Goal: Task Accomplishment & Management: Manage account settings

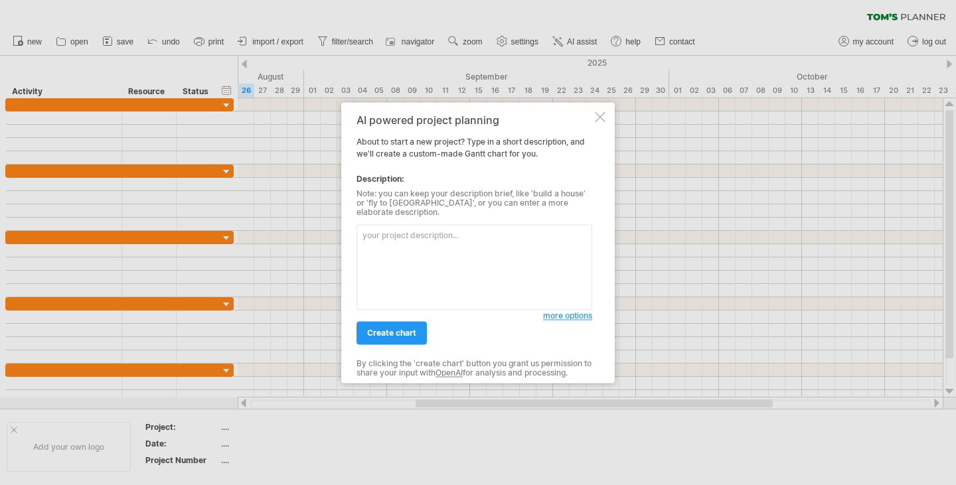
click at [562, 311] on span "more options" at bounding box center [567, 316] width 49 height 10
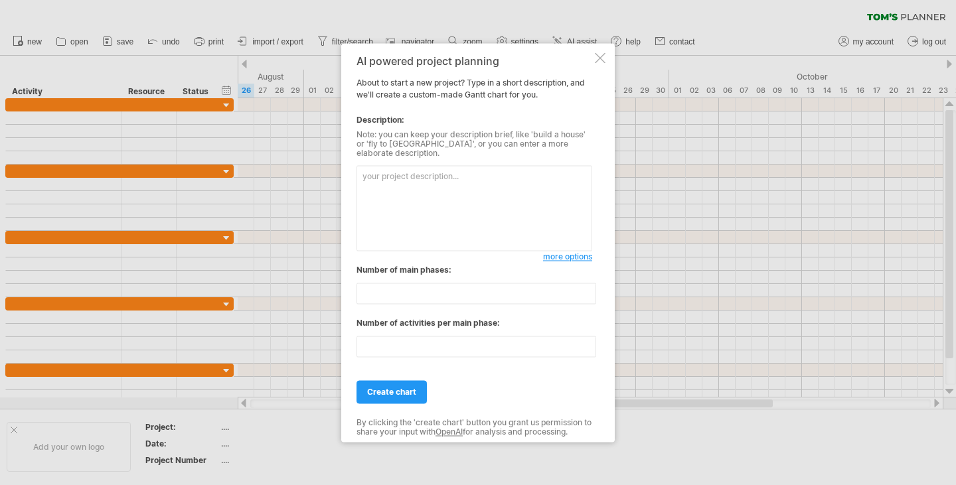
click at [599, 58] on div at bounding box center [600, 57] width 11 height 11
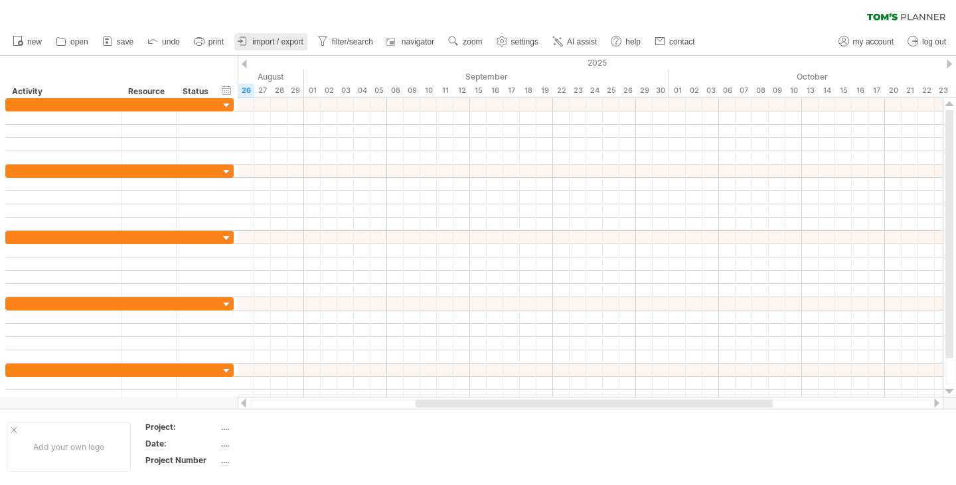
click at [285, 44] on span "import / export" at bounding box center [277, 41] width 51 height 9
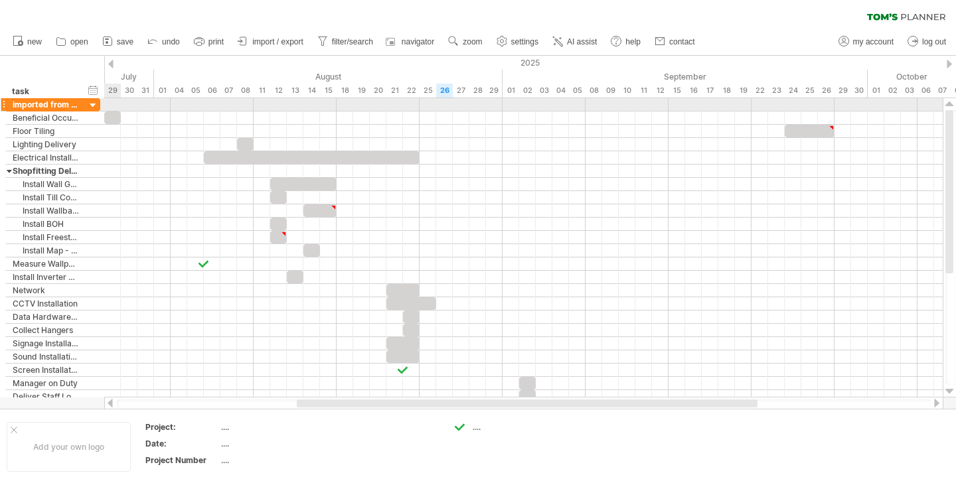
click at [95, 104] on div at bounding box center [93, 106] width 13 height 13
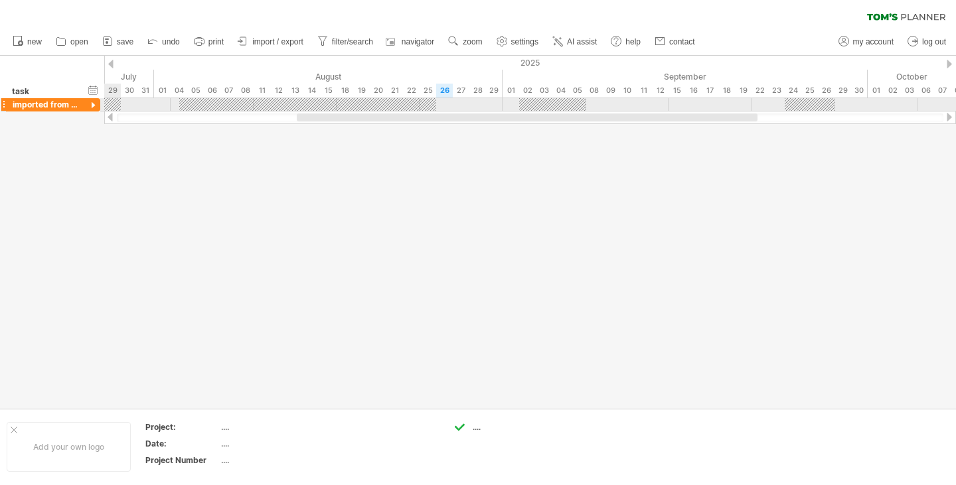
click at [93, 105] on div at bounding box center [93, 106] width 13 height 13
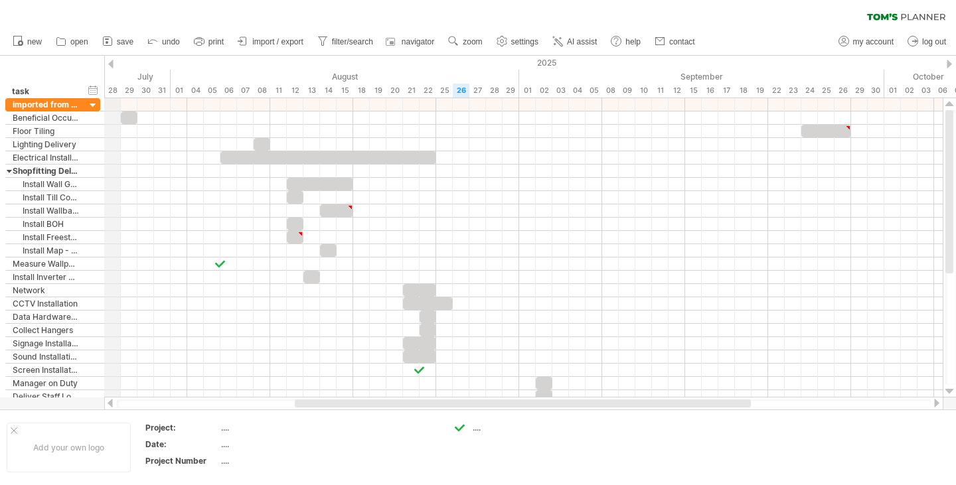
drag, startPoint x: 108, startPoint y: 59, endPoint x: 117, endPoint y: 66, distance: 11.4
click at [117, 66] on div "2025" at bounding box center [569, 63] width 2820 height 14
click at [104, 74] on div "hide start/end/duration show start/end/duration **** task" at bounding box center [52, 77] width 104 height 42
click at [87, 77] on div "hide start/end/duration show start/end/duration **** task" at bounding box center [52, 77] width 104 height 42
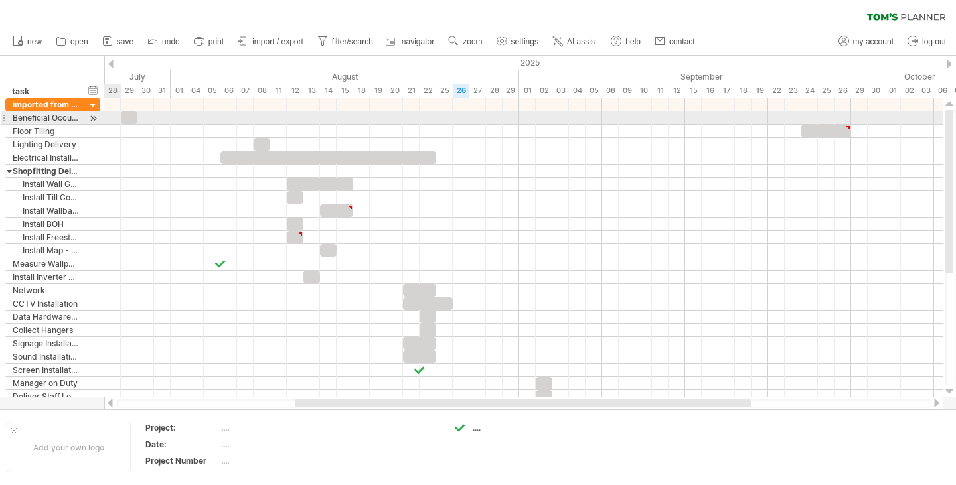
click at [93, 119] on div at bounding box center [93, 118] width 13 height 14
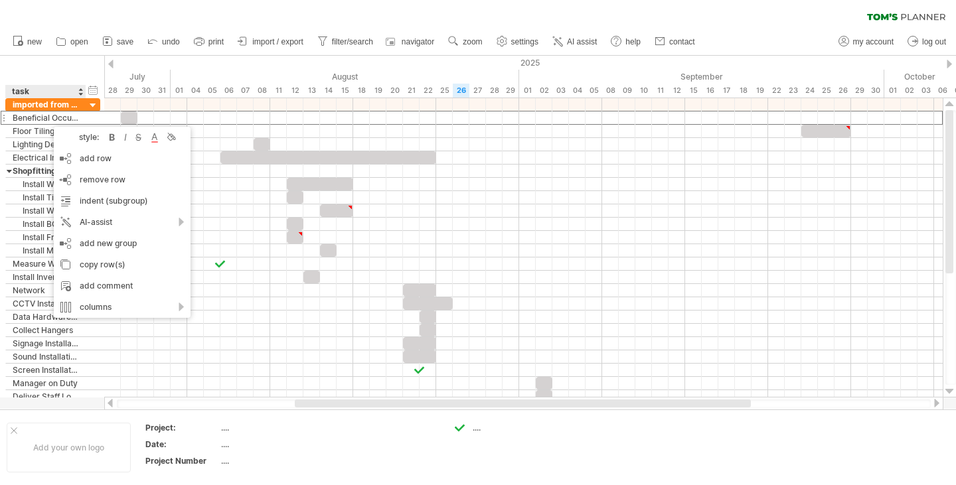
click at [706, 10] on div "clear filter reapply filter" at bounding box center [478, 14] width 956 height 28
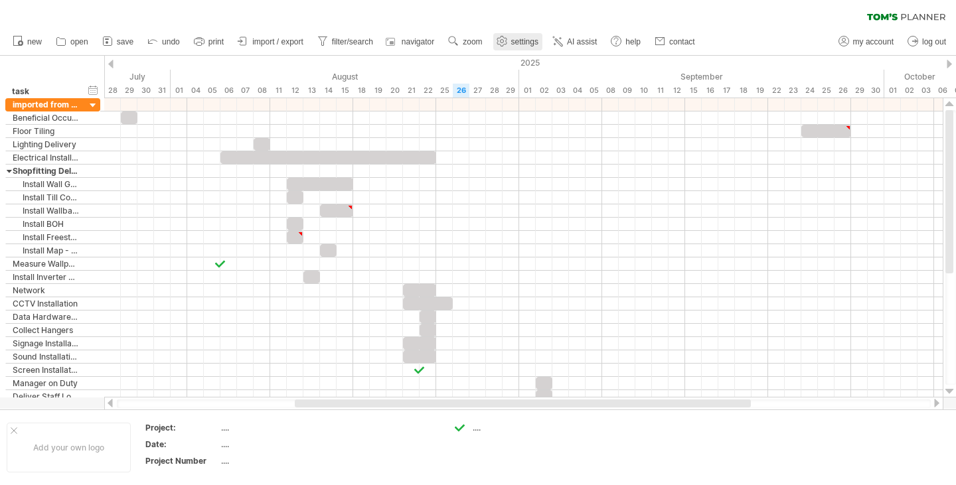
click at [509, 42] on link "settings" at bounding box center [517, 41] width 49 height 17
select select "*"
select select "**"
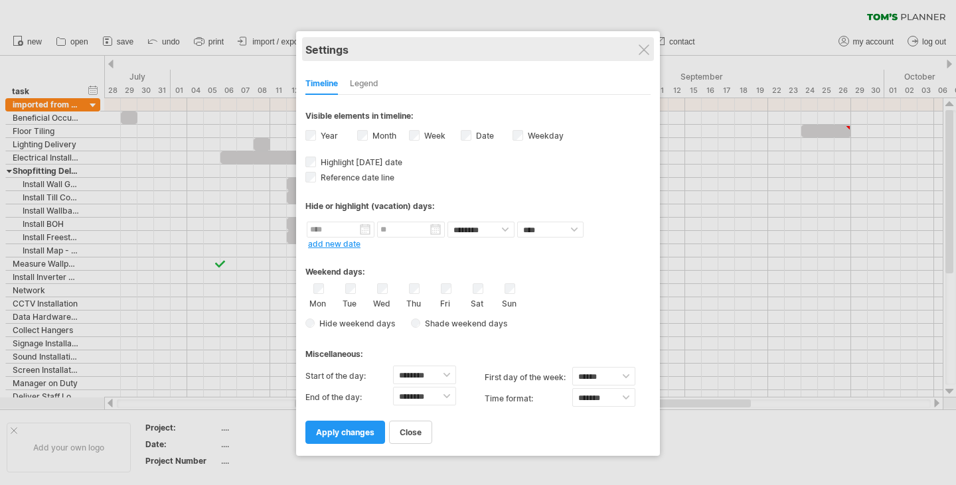
click at [636, 57] on div "Settings" at bounding box center [477, 49] width 345 height 24
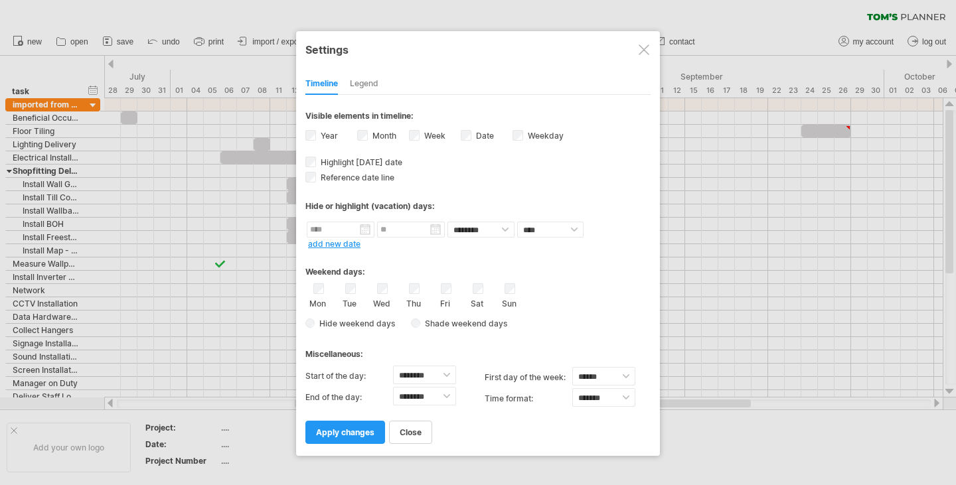
click at [642, 46] on div at bounding box center [643, 49] width 11 height 11
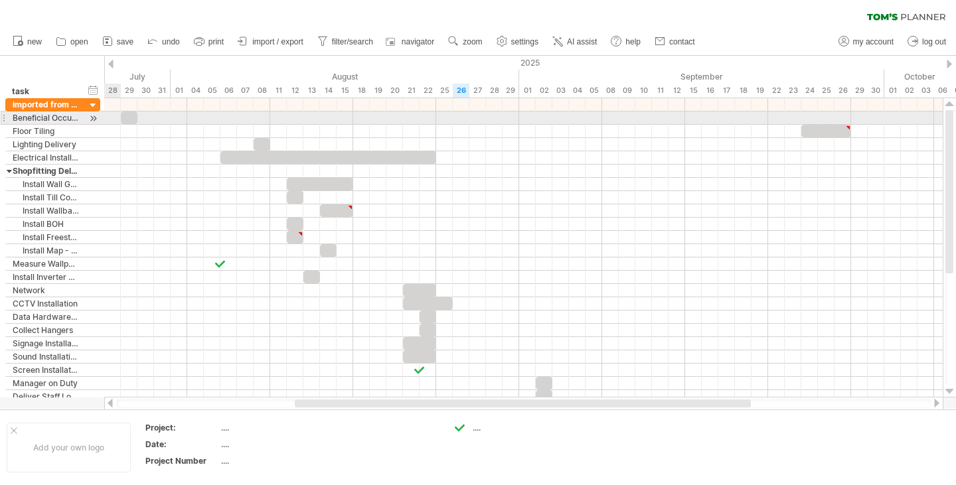
drag, startPoint x: 94, startPoint y: 119, endPoint x: 103, endPoint y: 119, distance: 8.7
click at [116, 120] on div "Trying to reach [DOMAIN_NAME] Connected again... processing file clear filter" at bounding box center [478, 242] width 956 height 485
click at [94, 115] on div at bounding box center [93, 118] width 13 height 14
click at [93, 115] on div at bounding box center [93, 118] width 13 height 14
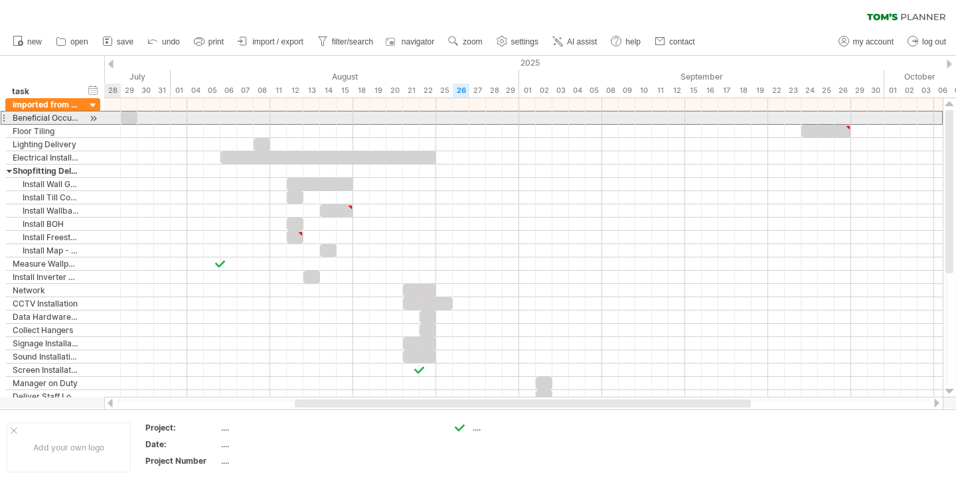
click at [1, 119] on div at bounding box center [3, 118] width 5 height 14
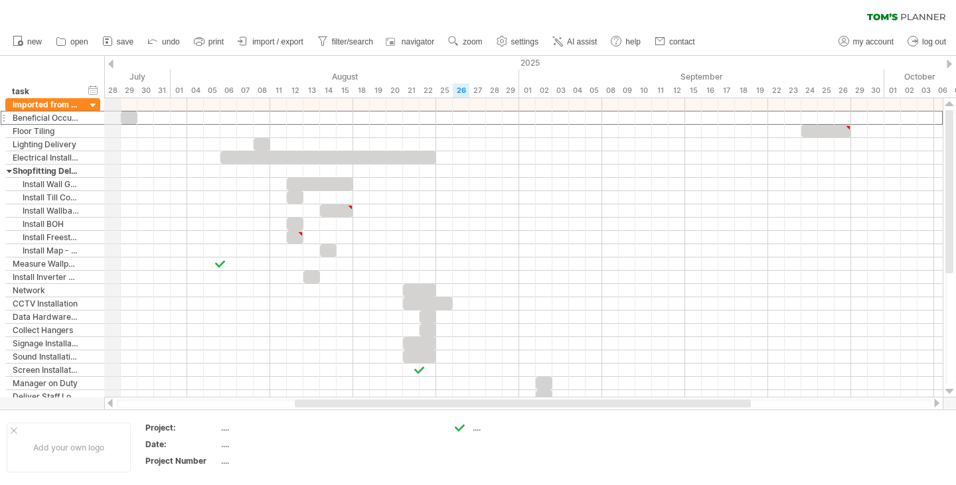
click at [952, 62] on div "2025" at bounding box center [569, 63] width 2820 height 14
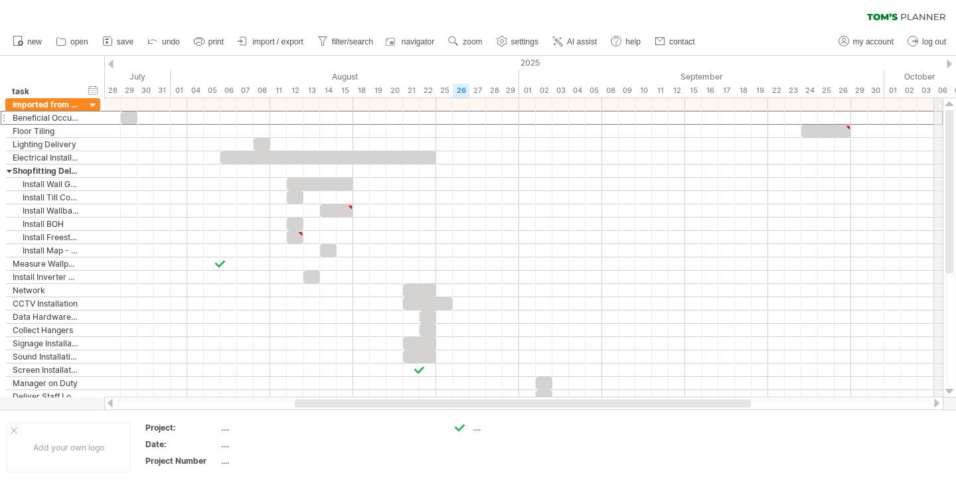
click at [946, 62] on div "2025" at bounding box center [569, 63] width 2820 height 14
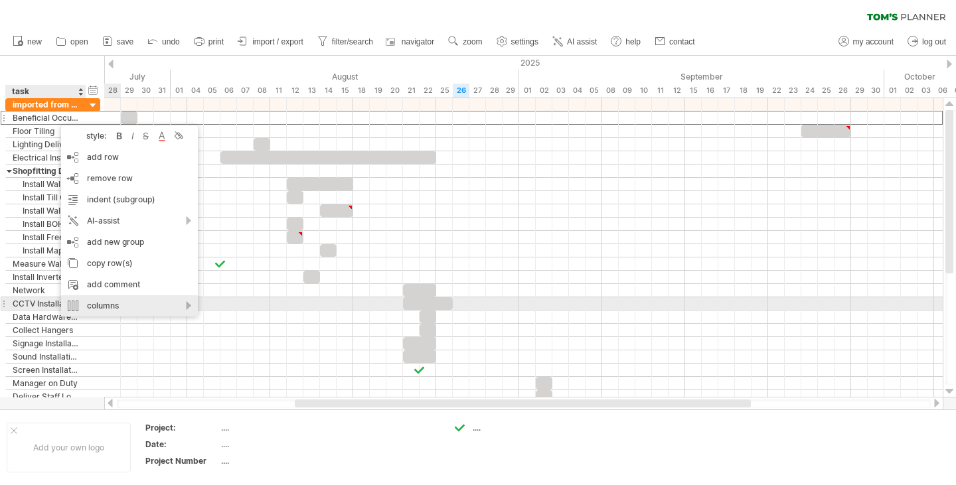
click at [190, 306] on div "columns" at bounding box center [129, 305] width 137 height 21
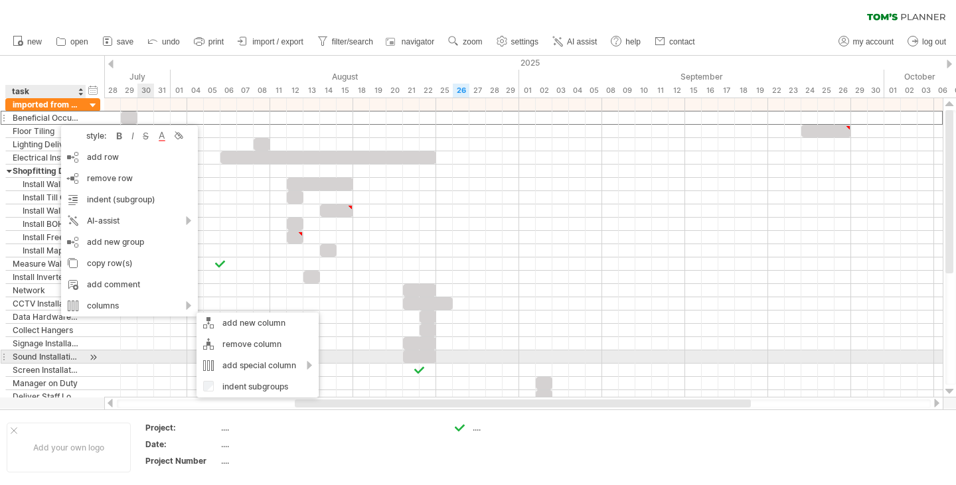
click at [151, 356] on div at bounding box center [523, 356] width 838 height 13
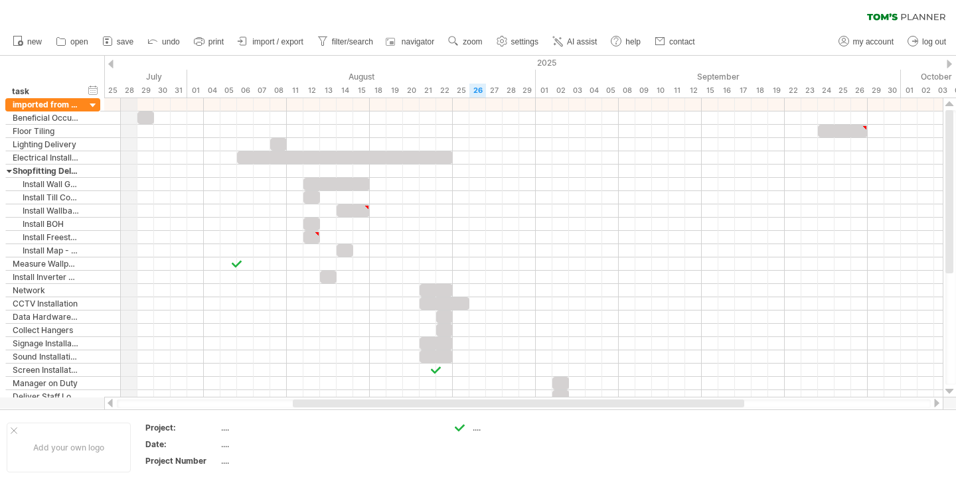
drag, startPoint x: 106, startPoint y: 71, endPoint x: 127, endPoint y: 82, distance: 23.2
click at [106, 68] on div "2025" at bounding box center [585, 63] width 2820 height 14
click at [100, 66] on div "hide start/end/duration show start/end/duration **** task" at bounding box center [52, 77] width 104 height 42
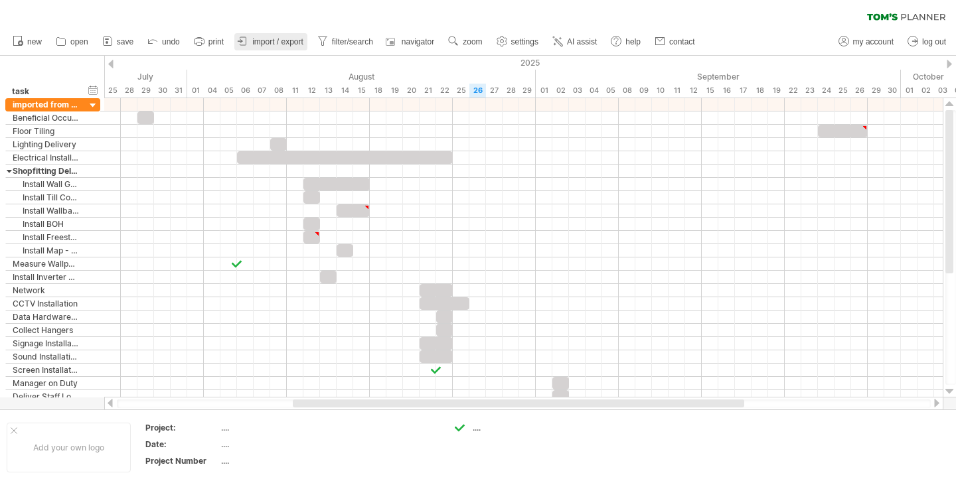
click at [261, 43] on span "import / export" at bounding box center [277, 41] width 51 height 9
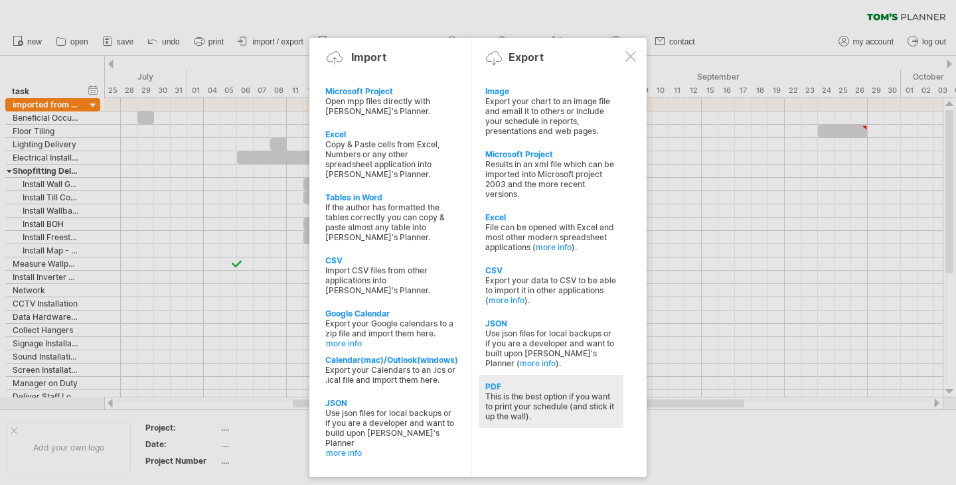
click at [514, 392] on div "This is the best option if you want to print your schedule (and stick it up the…" at bounding box center [550, 407] width 131 height 30
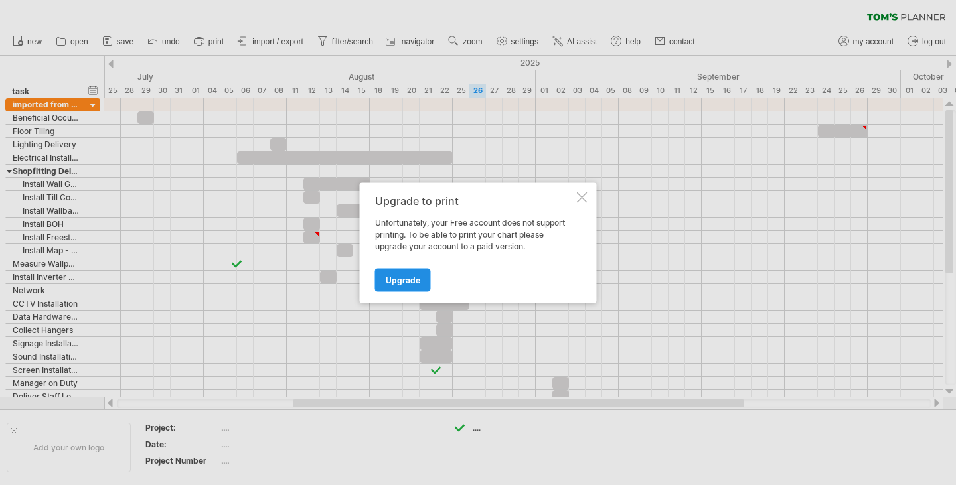
click at [412, 277] on span "Upgrade" at bounding box center [403, 280] width 35 height 10
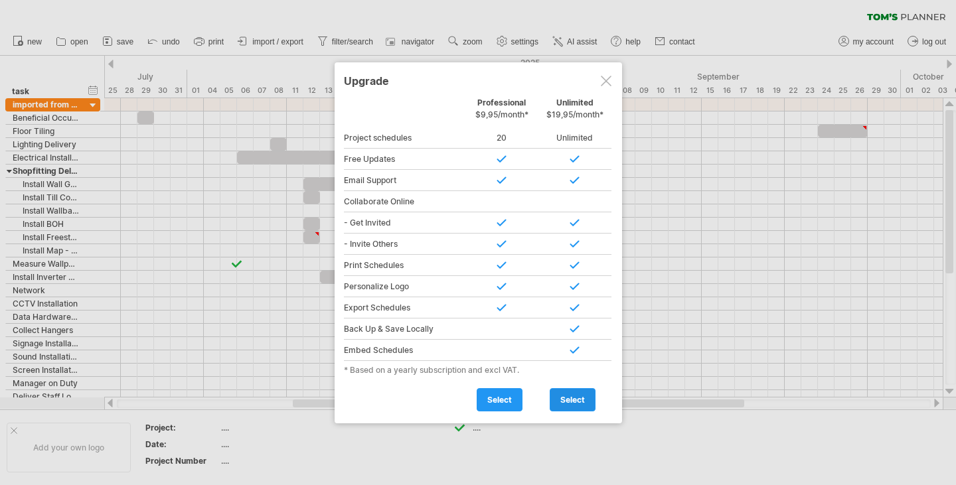
click at [571, 395] on span "select" at bounding box center [572, 400] width 25 height 10
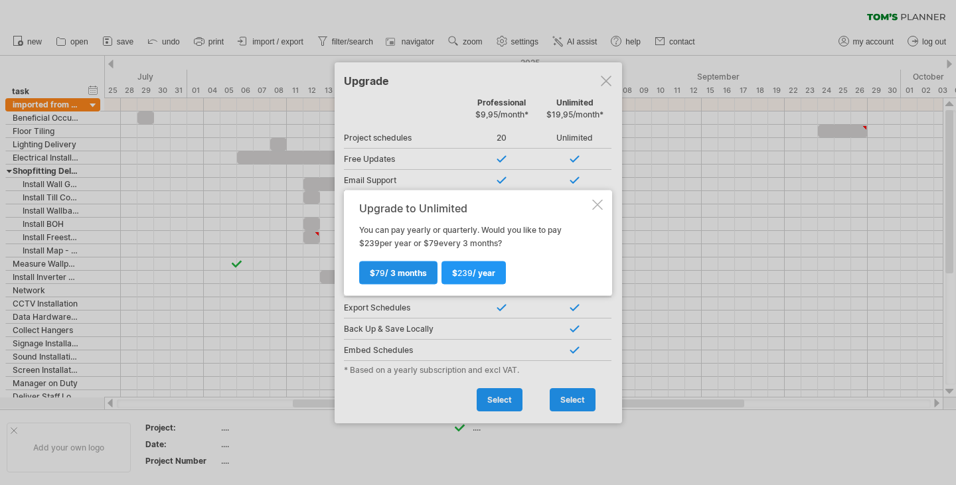
click at [411, 272] on span "$ 79 / 3 months" at bounding box center [398, 272] width 57 height 10
